Goal: Information Seeking & Learning: Learn about a topic

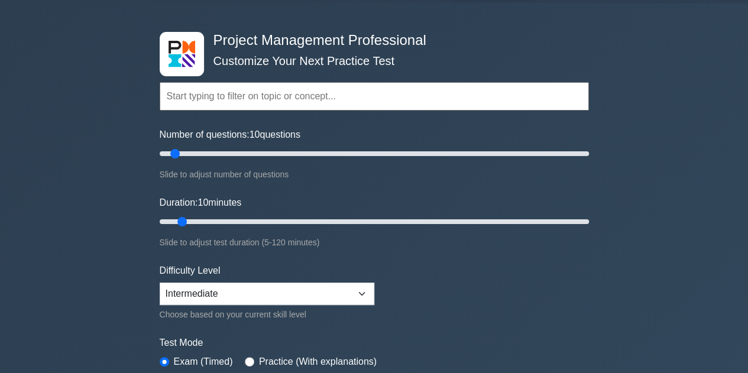
scroll to position [59, 0]
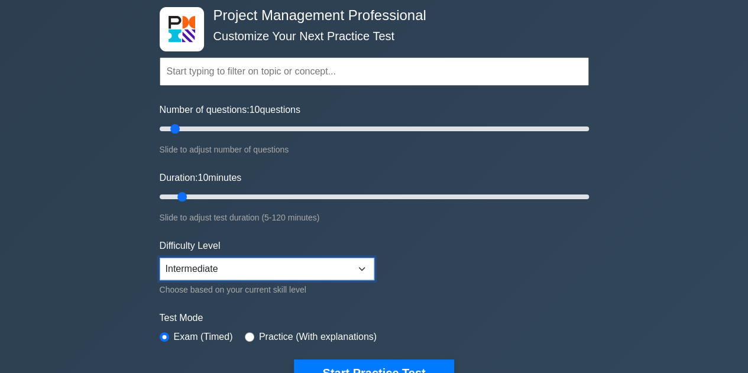
click at [210, 263] on select "Beginner Intermediate Expert" at bounding box center [267, 269] width 215 height 22
select select "expert"
click at [160, 258] on select "Beginner Intermediate Expert" at bounding box center [267, 269] width 215 height 22
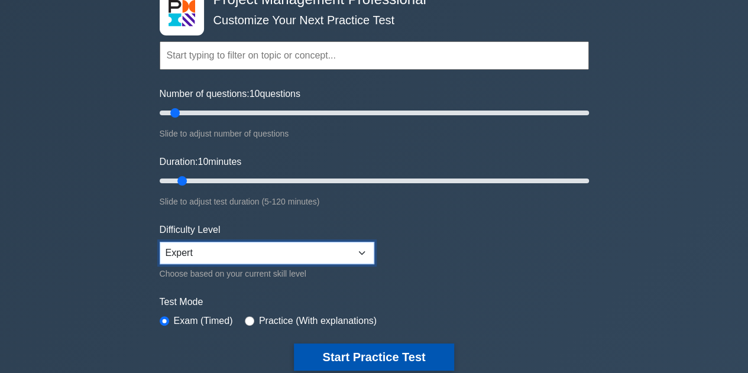
scroll to position [118, 0]
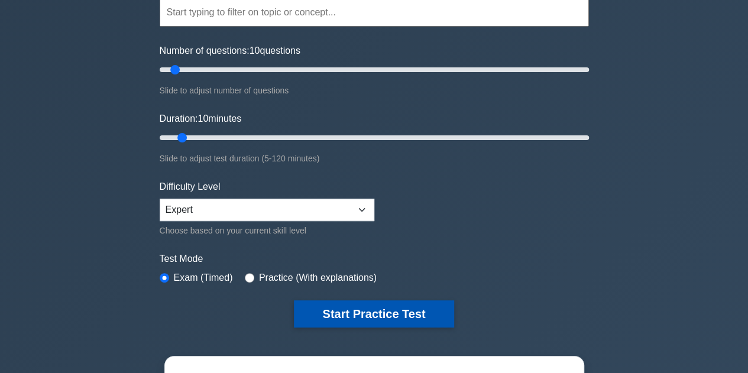
click at [369, 312] on button "Start Practice Test" at bounding box center [374, 313] width 160 height 27
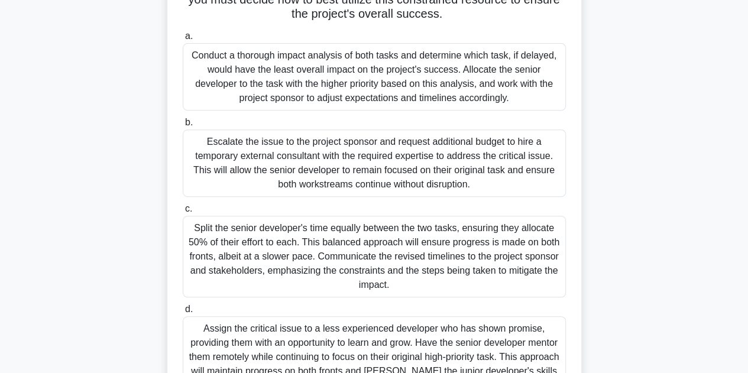
scroll to position [164, 0]
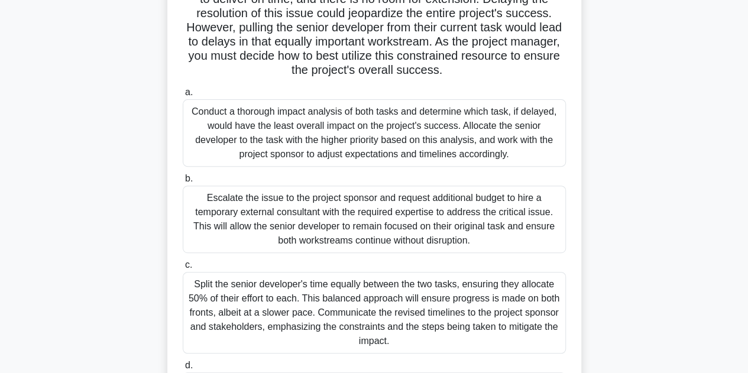
click at [233, 151] on div "Conduct a thorough impact analysis of both tasks and determine which task, if d…" at bounding box center [374, 132] width 383 height 67
click at [183, 96] on input "a. Conduct a thorough impact analysis of both tasks and determine which task, i…" at bounding box center [183, 93] width 0 height 8
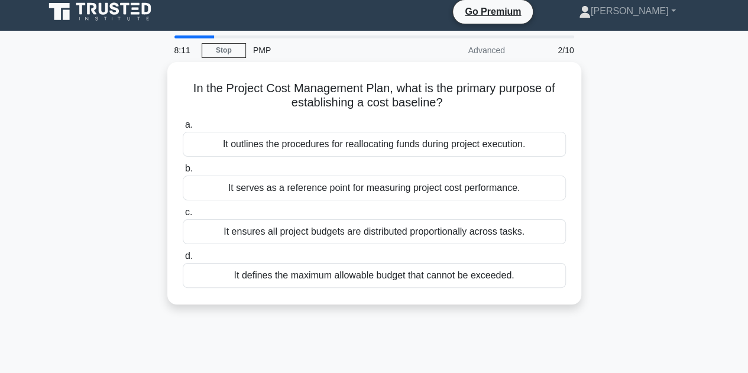
scroll to position [0, 0]
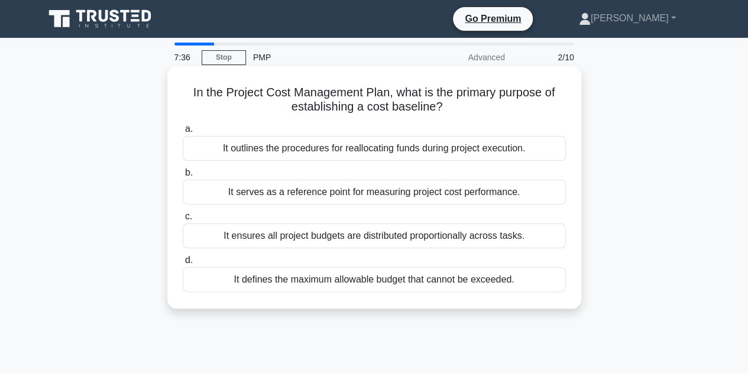
click at [307, 189] on div "It serves as a reference point for measuring project cost performance." at bounding box center [374, 192] width 383 height 25
click at [183, 177] on input "b. It serves as a reference point for measuring project cost performance." at bounding box center [183, 173] width 0 height 8
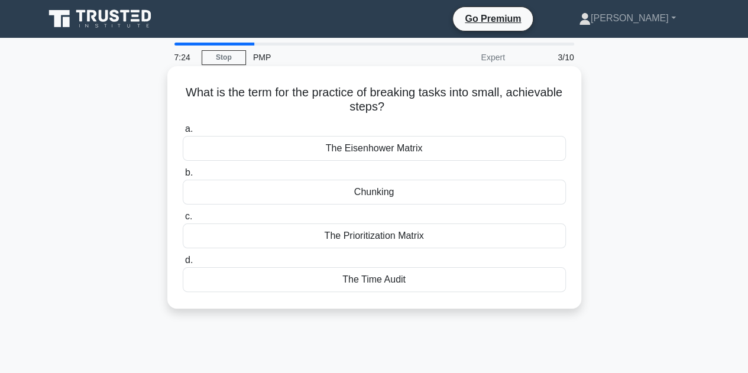
click at [387, 153] on div "The Eisenhower Matrix" at bounding box center [374, 148] width 383 height 25
click at [183, 133] on input "a. The Eisenhower Matrix" at bounding box center [183, 129] width 0 height 8
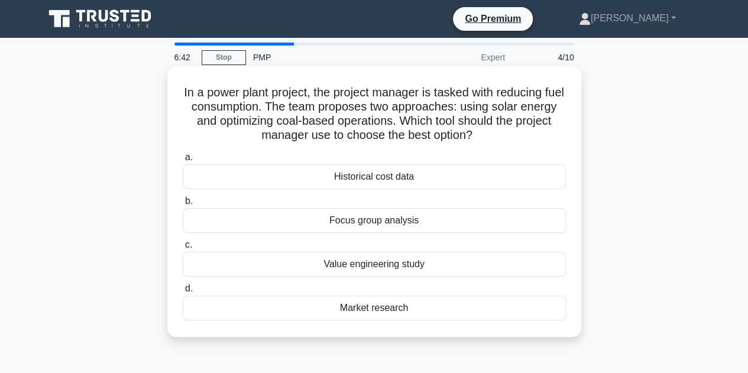
click at [361, 264] on div "Value engineering study" at bounding box center [374, 264] width 383 height 25
click at [183, 249] on input "c. Value engineering study" at bounding box center [183, 245] width 0 height 8
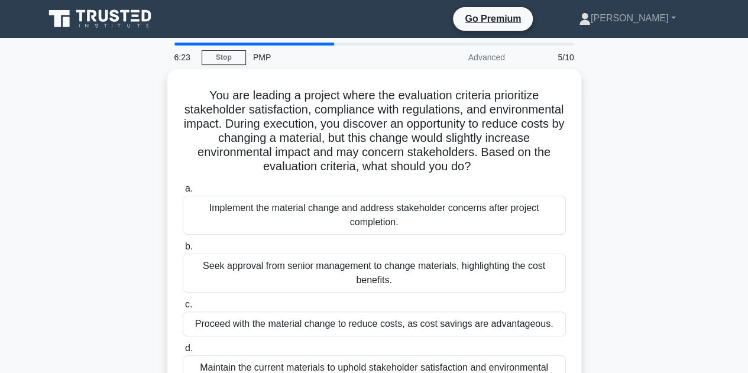
scroll to position [59, 0]
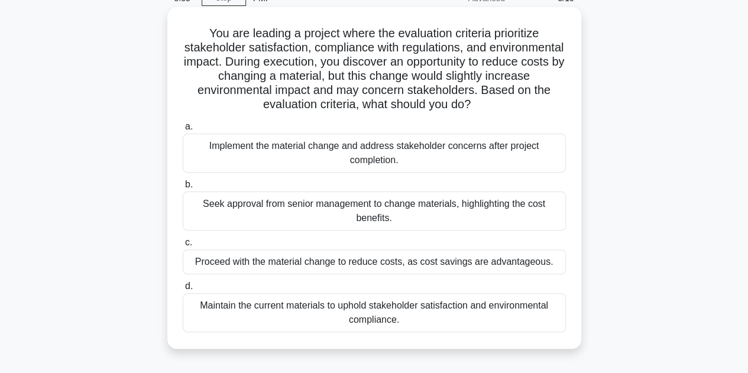
click at [264, 316] on div "Maintain the current materials to uphold stakeholder satisfaction and environme…" at bounding box center [374, 312] width 383 height 39
click at [183, 290] on input "d. Maintain the current materials to uphold stakeholder satisfaction and enviro…" at bounding box center [183, 287] width 0 height 8
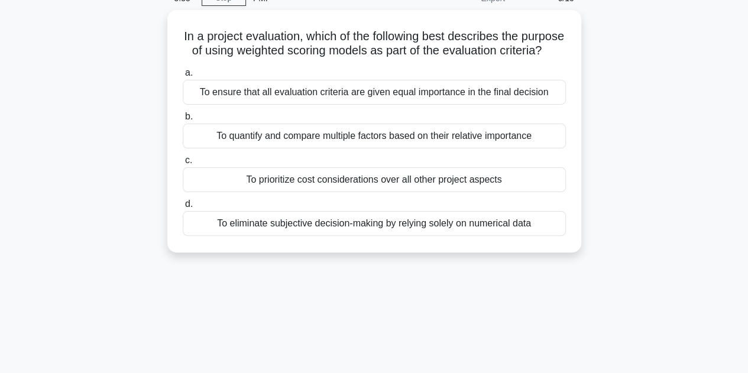
scroll to position [0, 0]
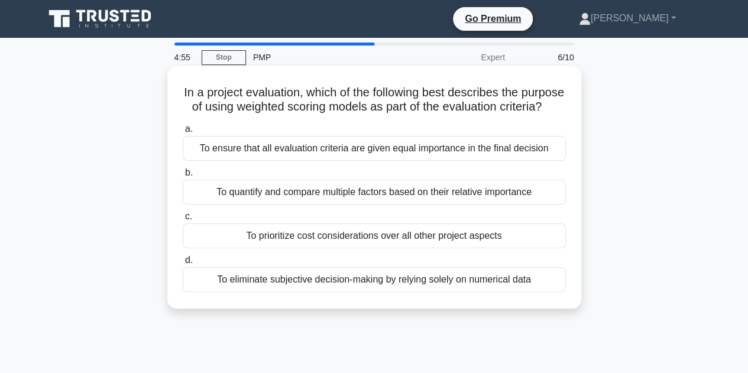
click at [296, 292] on div "To eliminate subjective decision-making by relying solely on numerical data" at bounding box center [374, 279] width 383 height 25
click at [183, 264] on input "d. To eliminate subjective decision-making by relying solely on numerical data" at bounding box center [183, 261] width 0 height 8
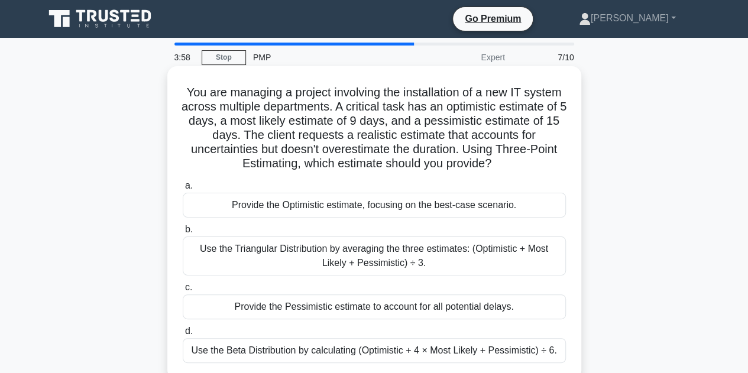
click at [260, 258] on div "Use the Triangular Distribution by averaging the three estimates: (Optimistic +…" at bounding box center [374, 255] width 383 height 39
click at [183, 234] on input "b. Use the Triangular Distribution by averaging the three estimates: (Optimisti…" at bounding box center [183, 230] width 0 height 8
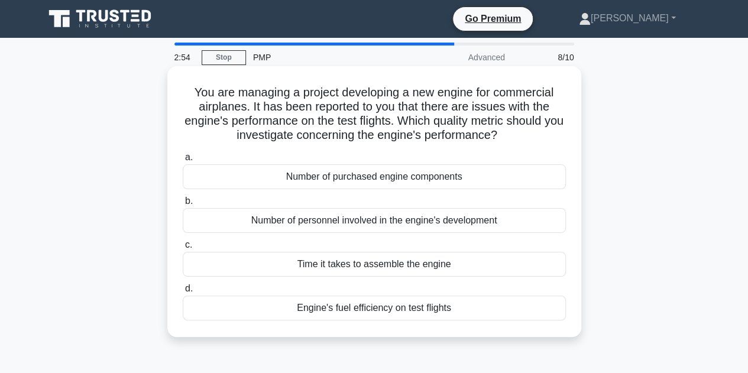
click at [385, 309] on div "Engine's fuel efficiency on test flights" at bounding box center [374, 308] width 383 height 25
click at [183, 293] on input "d. Engine's fuel efficiency on test flights" at bounding box center [183, 289] width 0 height 8
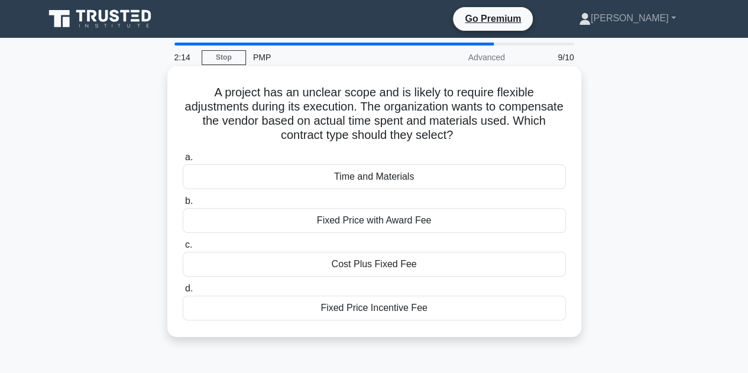
click at [332, 178] on div "Time and Materials" at bounding box center [374, 176] width 383 height 25
click at [183, 161] on input "a. Time and Materials" at bounding box center [183, 158] width 0 height 8
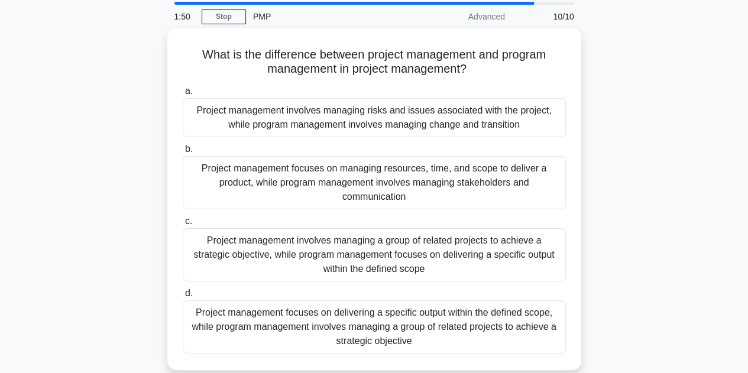
scroll to position [59, 0]
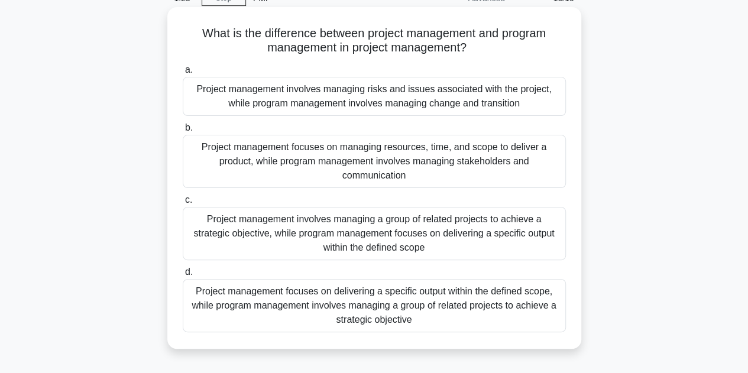
click at [255, 303] on div "Project management focuses on delivering a specific output within the defined s…" at bounding box center [374, 305] width 383 height 53
click at [183, 276] on input "d. Project management focuses on delivering a specific output within the define…" at bounding box center [183, 272] width 0 height 8
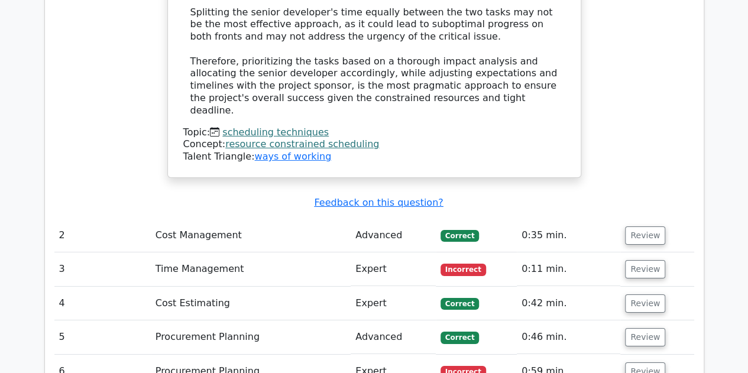
scroll to position [1833, 0]
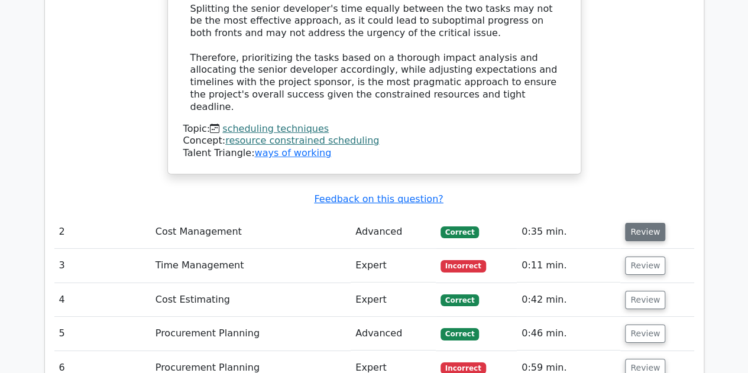
click at [641, 223] on button "Review" at bounding box center [645, 232] width 40 height 18
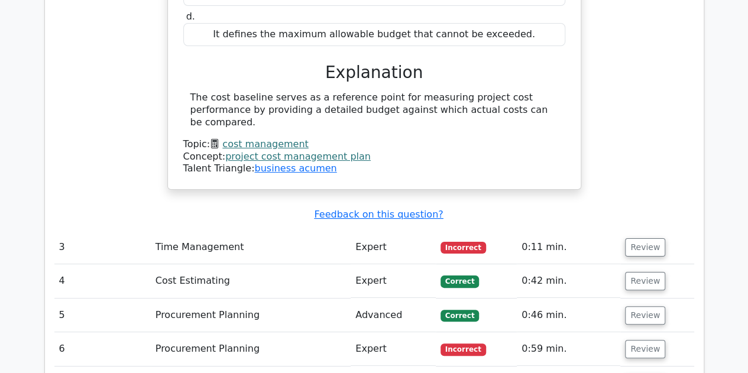
scroll to position [2246, 0]
click at [647, 238] on button "Review" at bounding box center [645, 247] width 40 height 18
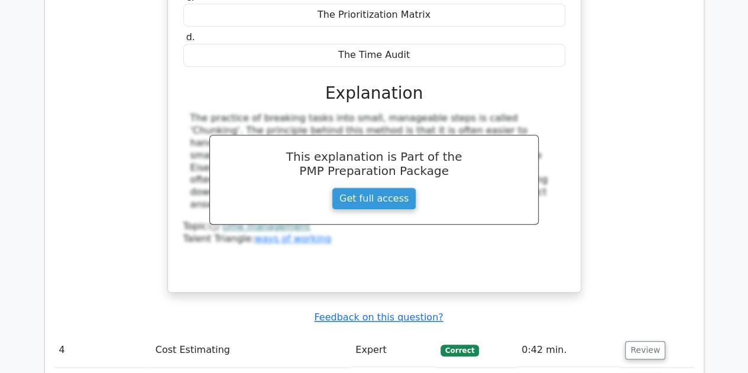
scroll to position [2660, 0]
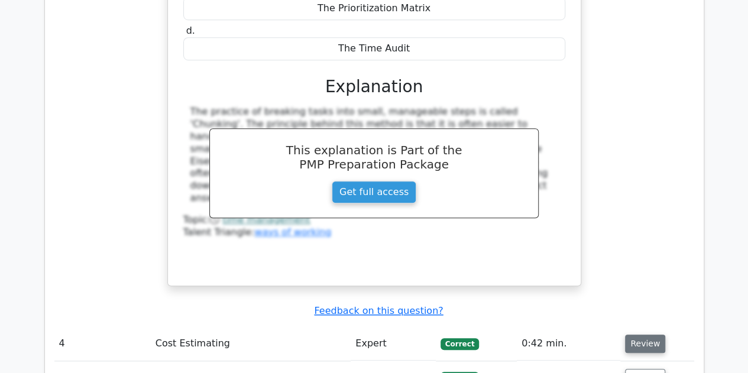
click at [644, 335] on button "Review" at bounding box center [645, 344] width 40 height 18
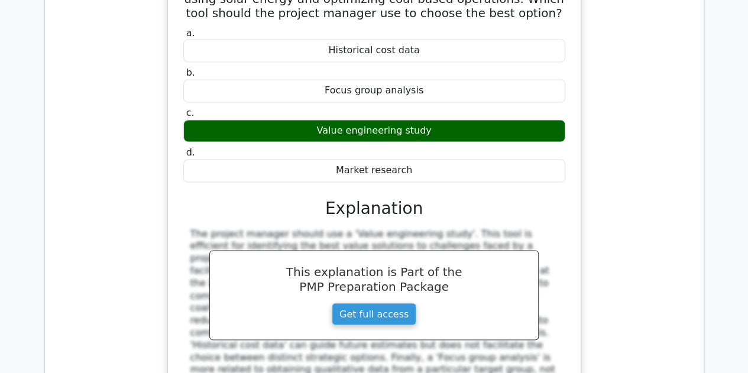
scroll to position [3251, 0]
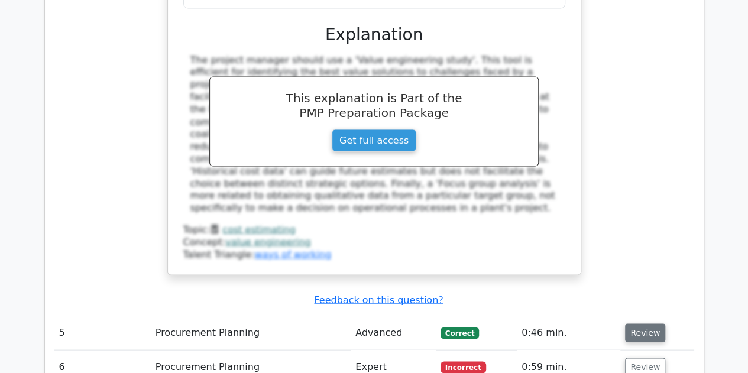
drag, startPoint x: 635, startPoint y: 193, endPoint x: 626, endPoint y: 183, distance: 13.9
click at [635, 323] on button "Review" at bounding box center [645, 332] width 40 height 18
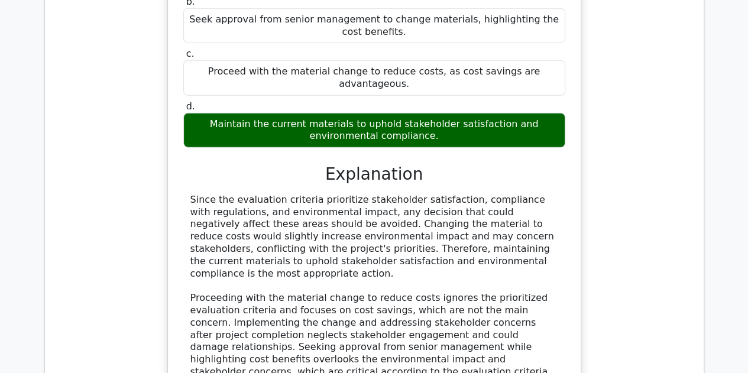
scroll to position [3902, 0]
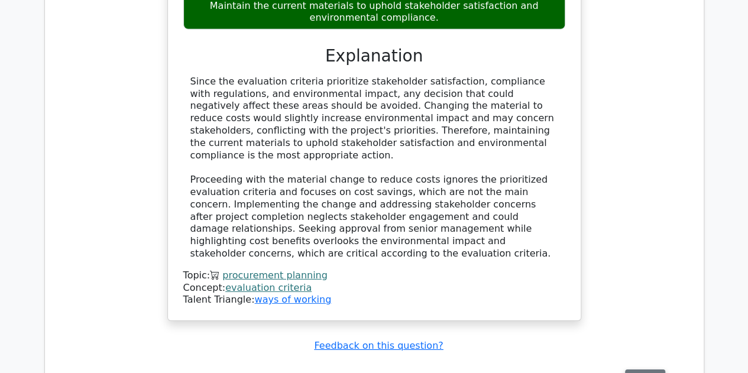
click at [635, 369] on button "Review" at bounding box center [645, 378] width 40 height 18
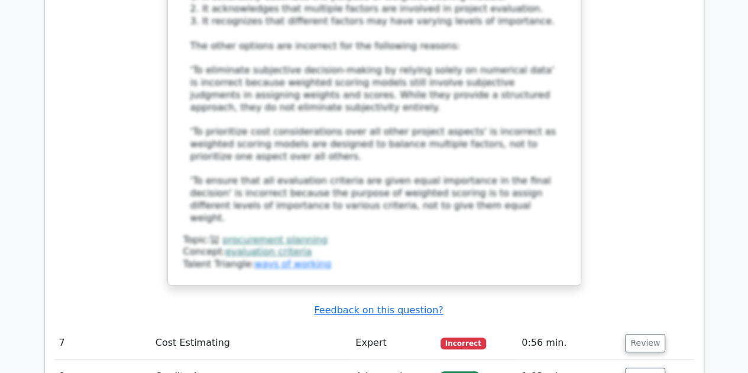
scroll to position [4729, 0]
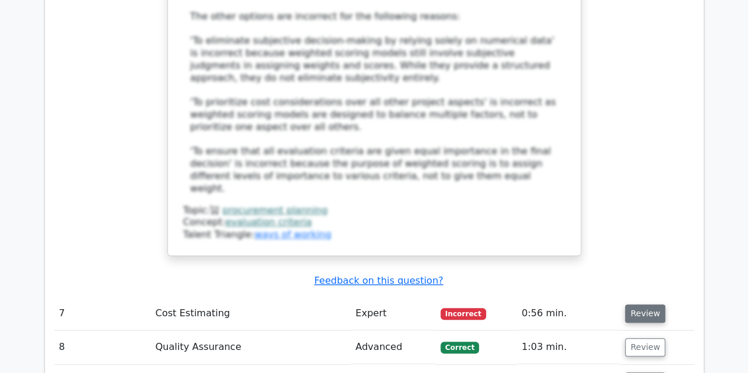
click at [625, 304] on button "Review" at bounding box center [645, 313] width 40 height 18
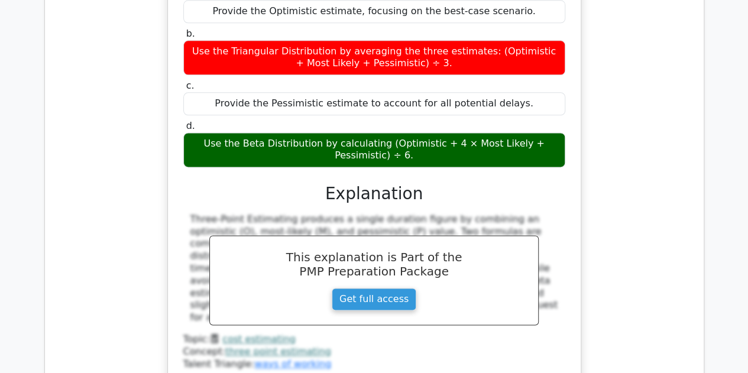
scroll to position [5202, 0]
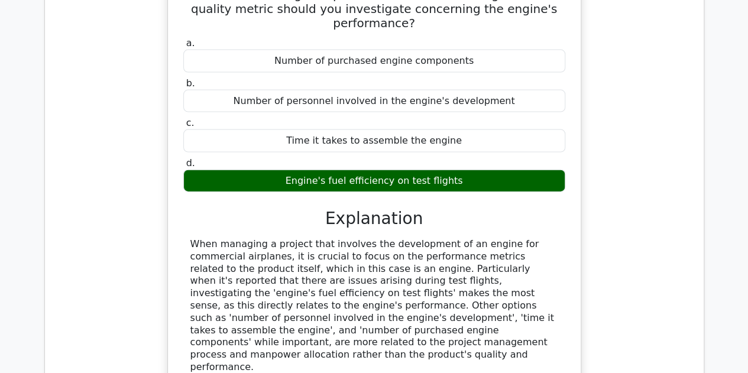
scroll to position [5734, 0]
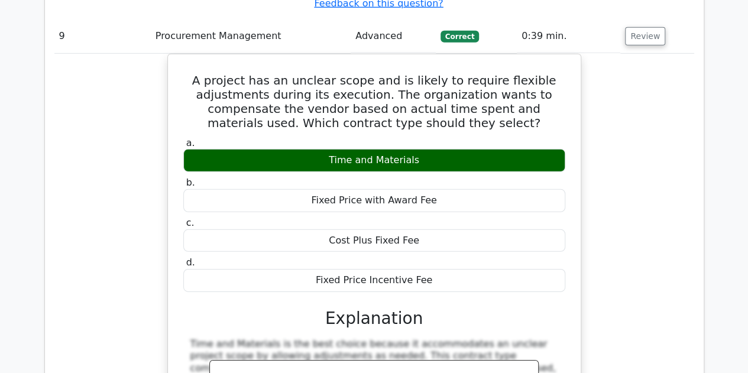
scroll to position [6207, 0]
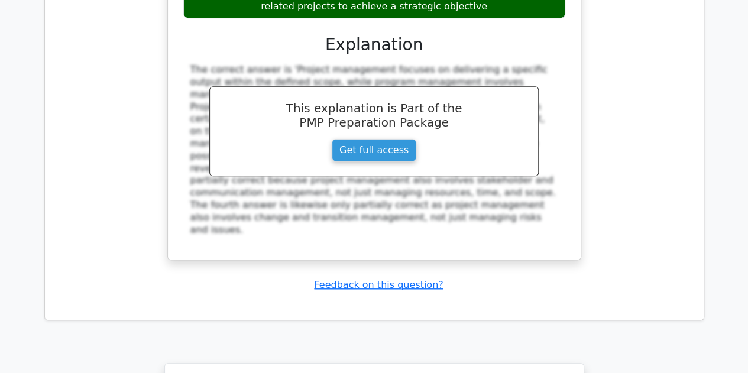
scroll to position [7212, 0]
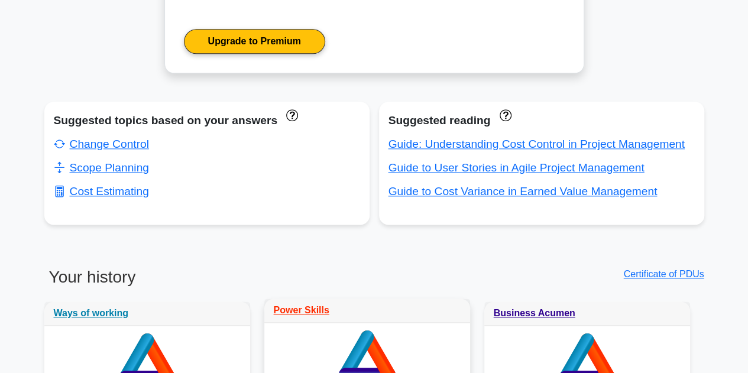
scroll to position [650, 0]
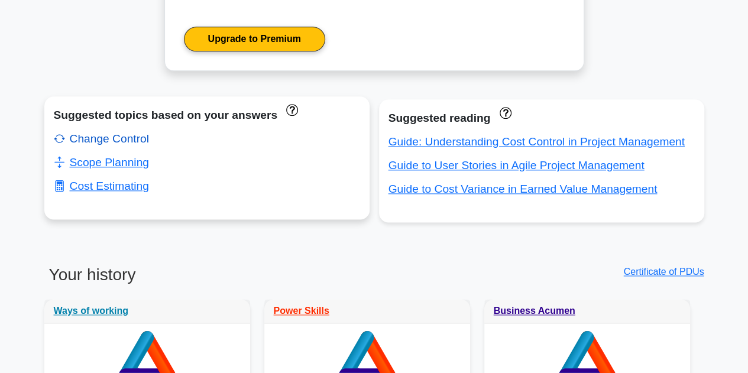
click at [109, 138] on link "Change Control" at bounding box center [101, 138] width 95 height 12
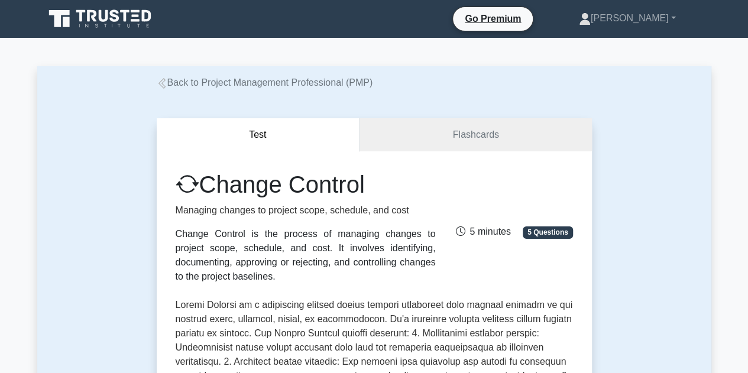
click at [169, 86] on link "Back to Project Management Professional (PMP)" at bounding box center [265, 82] width 216 height 10
